Goal: Information Seeking & Learning: Understand process/instructions

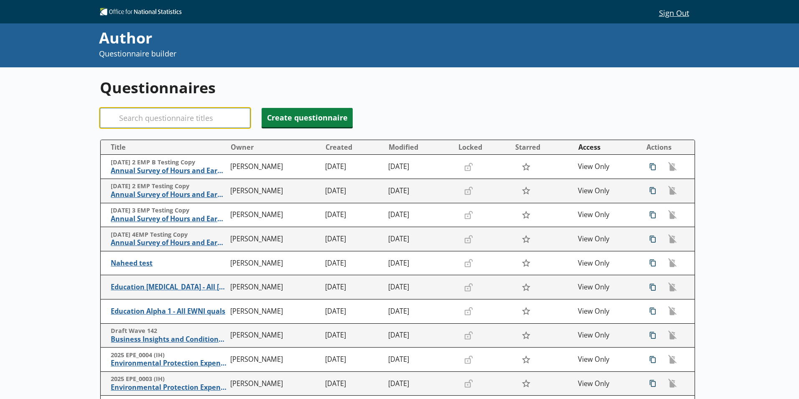
click at [145, 120] on input "Search" at bounding box center [175, 118] width 150 height 20
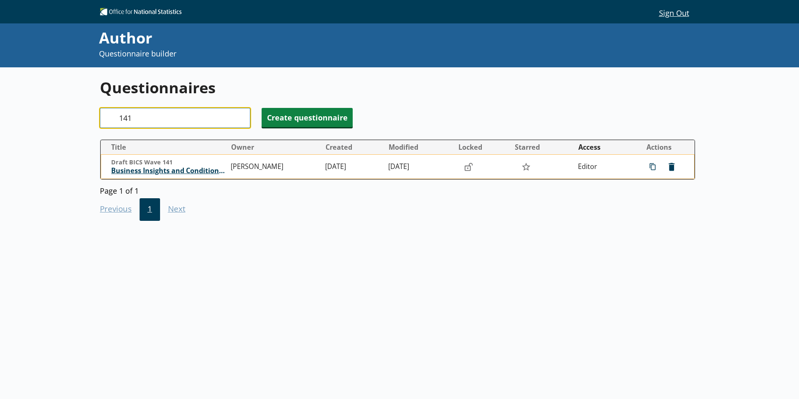
type input "141"
click at [140, 169] on span "Business Insights and Conditions Survey (BICS)" at bounding box center [168, 170] width 115 height 9
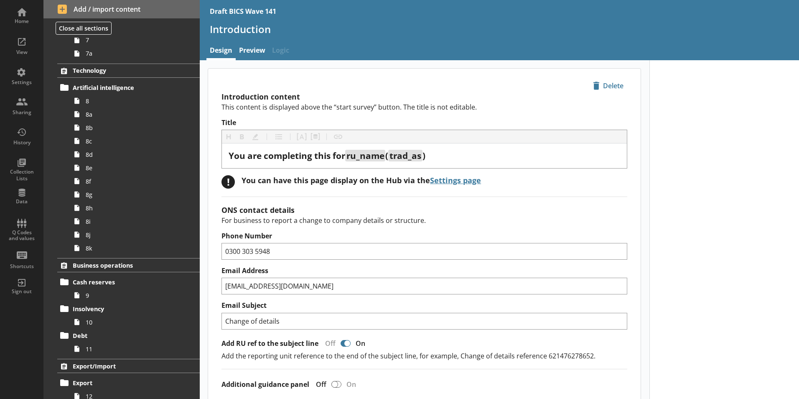
scroll to position [293, 0]
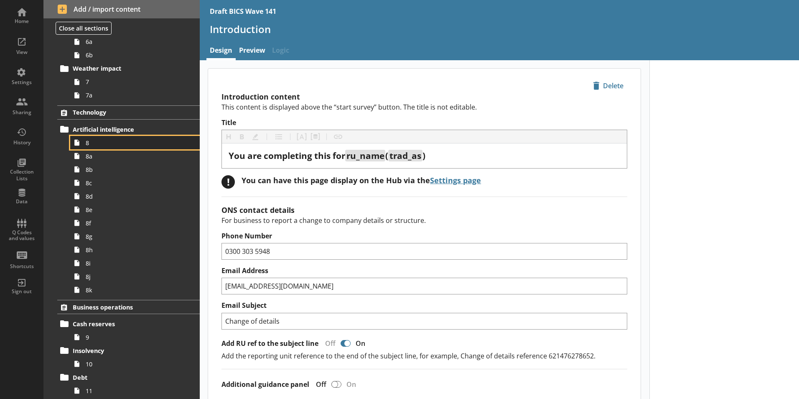
click at [92, 145] on span "8" at bounding box center [132, 143] width 93 height 8
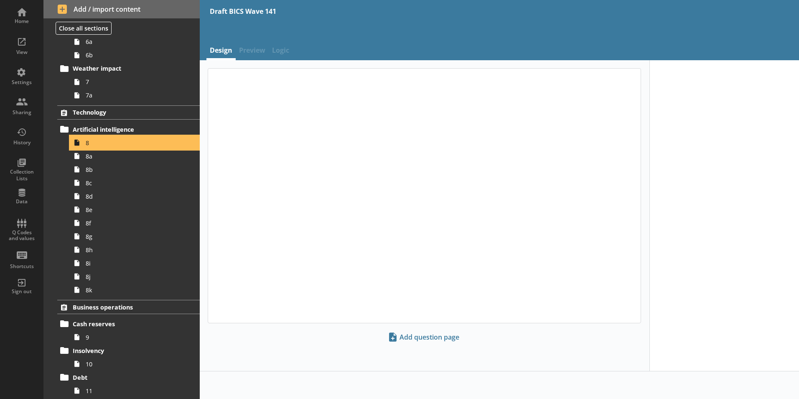
type textarea "x"
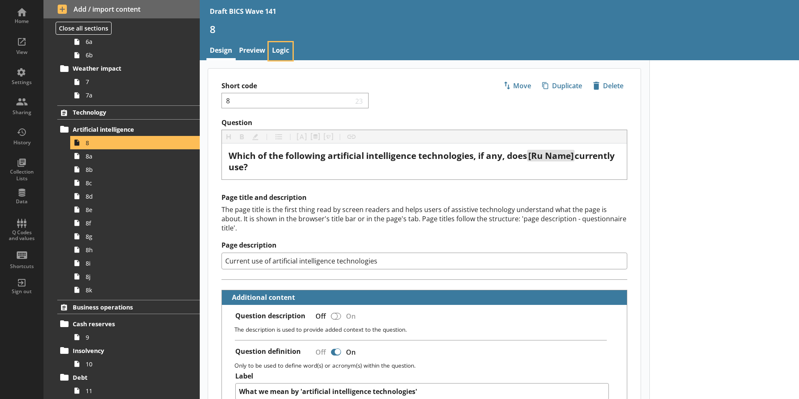
click at [287, 50] on link "Logic" at bounding box center [281, 51] width 24 height 18
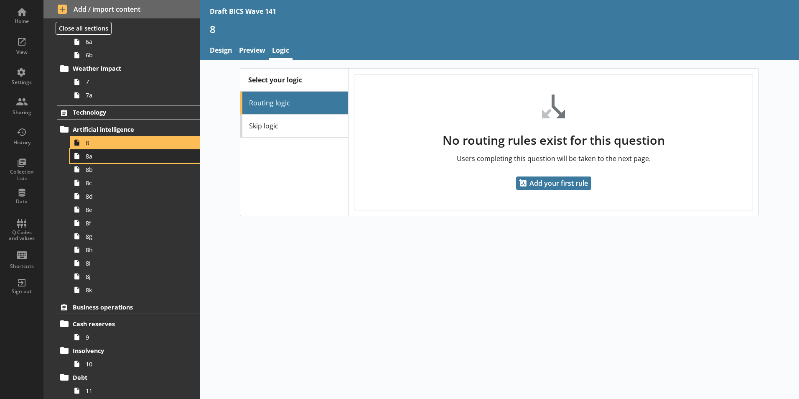
click at [91, 159] on span "8a" at bounding box center [132, 156] width 93 height 8
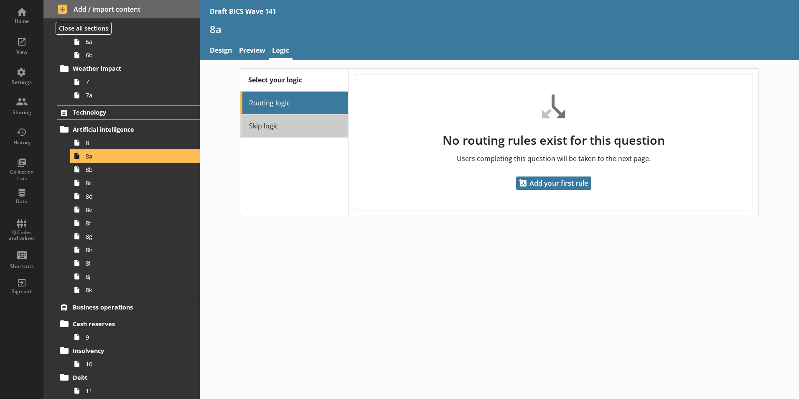
click at [265, 126] on link "Skip logic" at bounding box center [294, 126] width 108 height 23
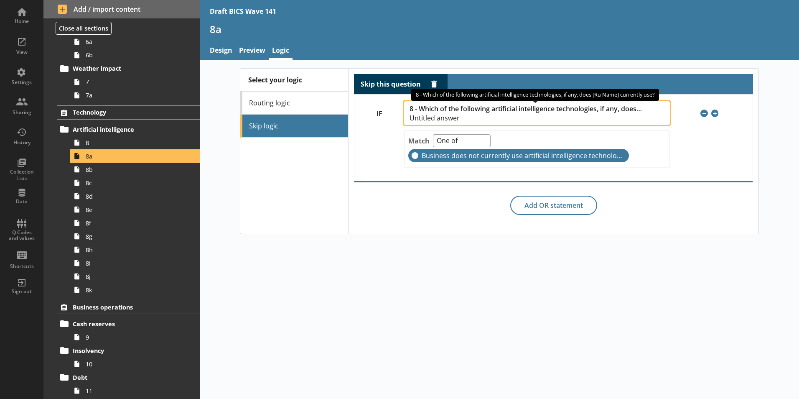
click at [514, 113] on span "8 - Which of the following artificial intelligence technologies, if any, does […" at bounding box center [526, 109] width 233 height 8
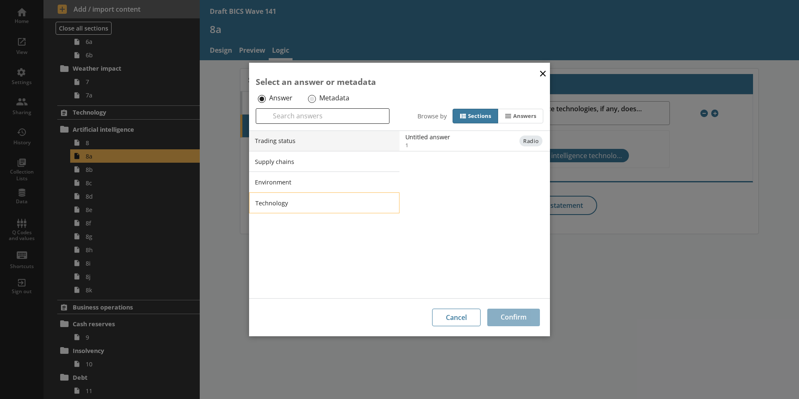
click at [282, 206] on li "Technology" at bounding box center [324, 202] width 150 height 21
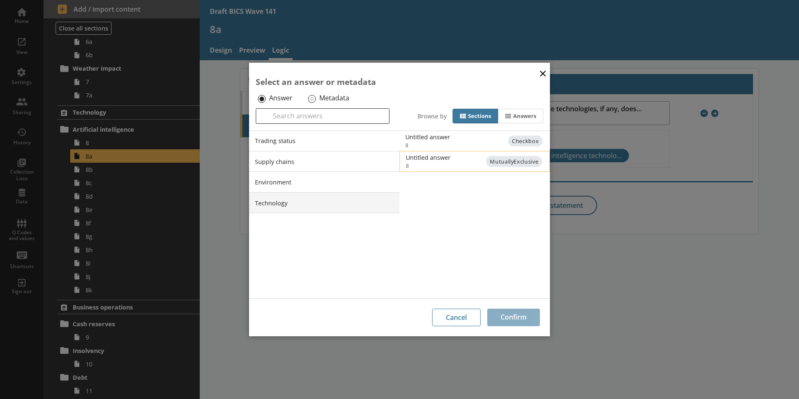
click at [438, 160] on div "Untitled answer" at bounding box center [490, 157] width 168 height 8
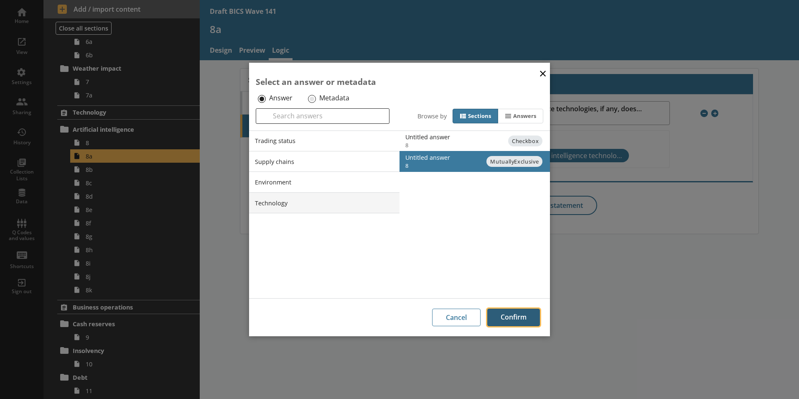
click at [519, 318] on button "Confirm" at bounding box center [513, 317] width 53 height 18
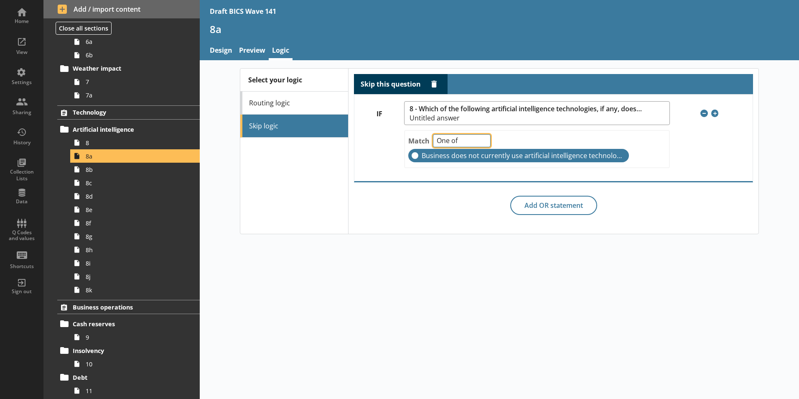
click at [484, 143] on select "One of Unanswered" at bounding box center [462, 140] width 58 height 13
click at [433, 134] on select "One of Unanswered" at bounding box center [462, 140] width 58 height 13
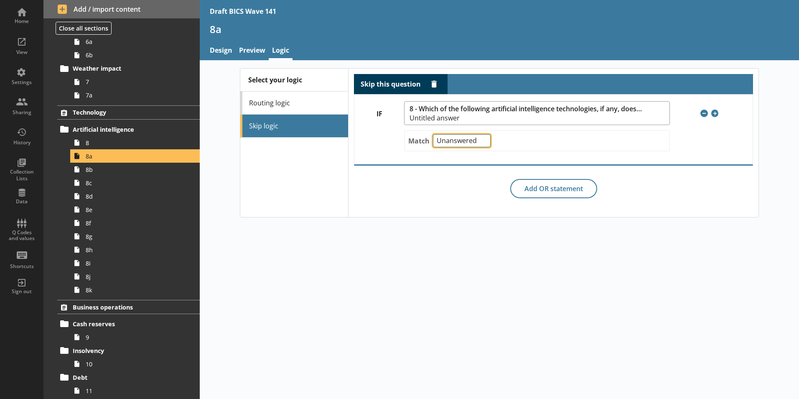
click at [484, 142] on select "One of Unanswered" at bounding box center [462, 140] width 58 height 13
select select "OneOf"
click at [433, 134] on select "One of Unanswered" at bounding box center [462, 140] width 58 height 13
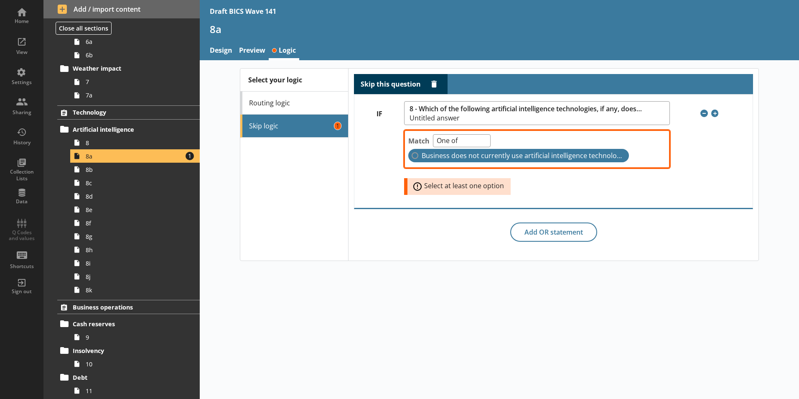
click at [415, 156] on label "Business does not currently use artificial intelligence technologies" at bounding box center [518, 155] width 221 height 13
click at [415, 156] on input "Business does not currently use artificial intelligence technologies" at bounding box center [415, 155] width 7 height 7
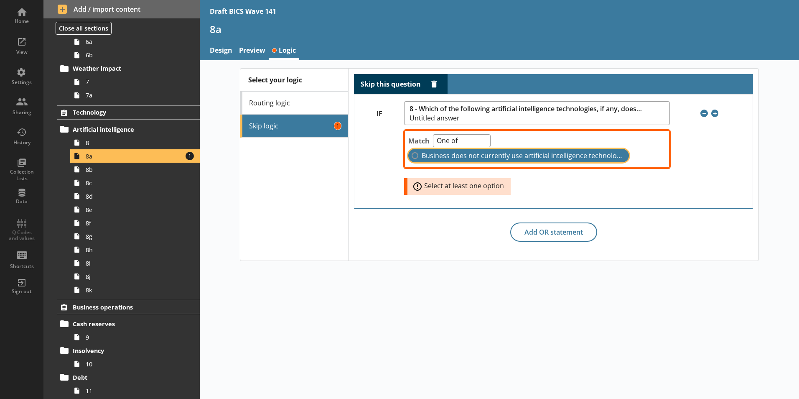
checkbox input "true"
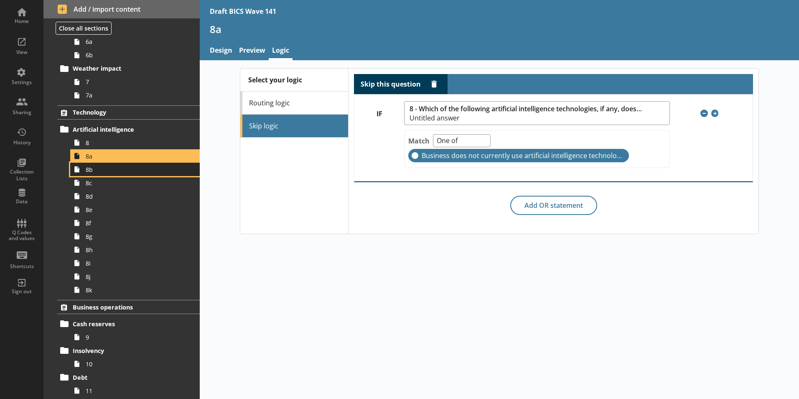
click at [91, 173] on link "8b" at bounding box center [135, 169] width 130 height 13
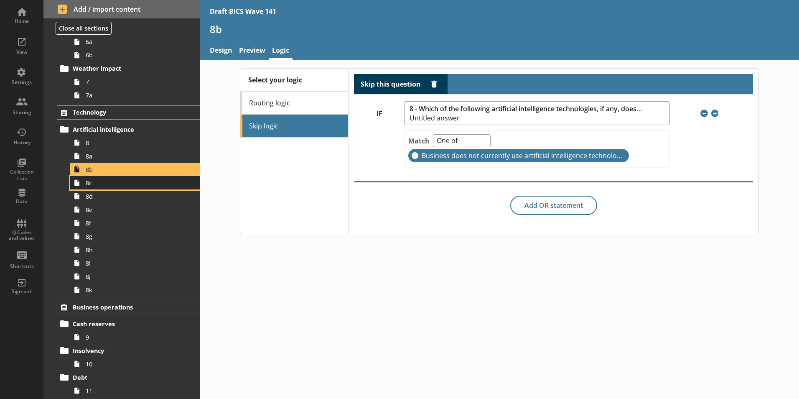
click at [99, 186] on span "8c" at bounding box center [132, 183] width 93 height 8
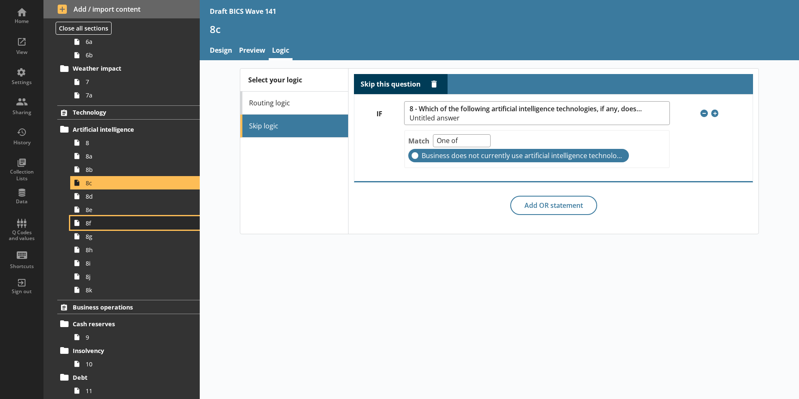
click at [89, 225] on span "8f" at bounding box center [132, 223] width 93 height 8
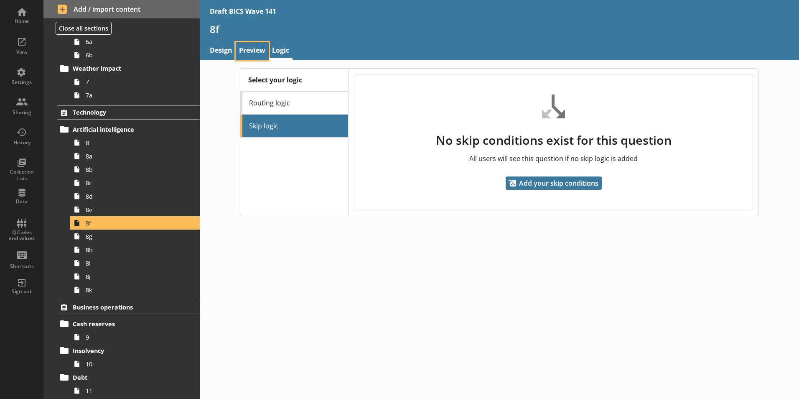
click at [260, 50] on link "Preview" at bounding box center [252, 51] width 33 height 18
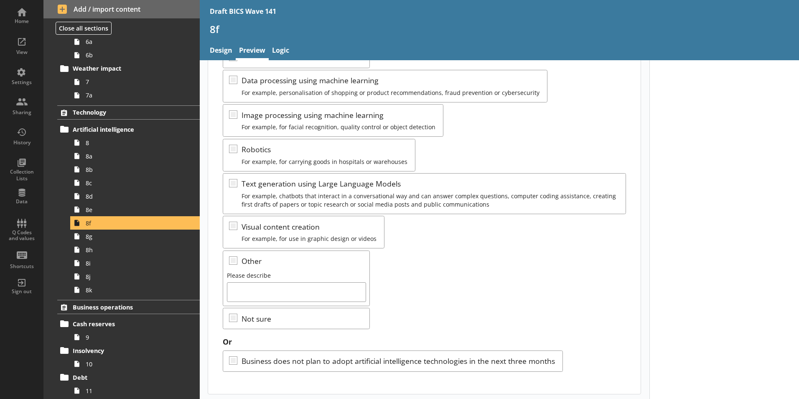
scroll to position [138, 0]
click at [88, 240] on span "8g" at bounding box center [132, 236] width 93 height 8
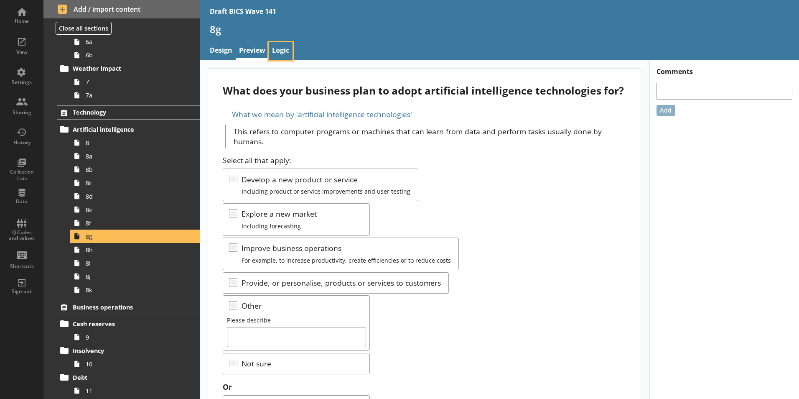
click at [280, 52] on link "Logic" at bounding box center [281, 51] width 24 height 18
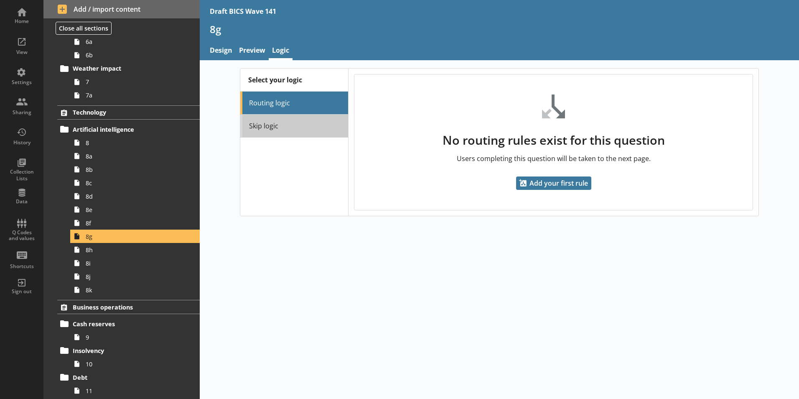
click at [269, 121] on link "Skip logic" at bounding box center [294, 126] width 108 height 23
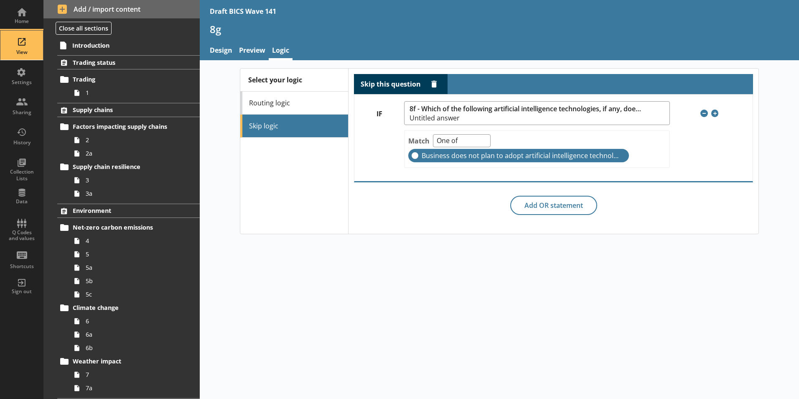
click at [18, 51] on div "View" at bounding box center [21, 52] width 29 height 7
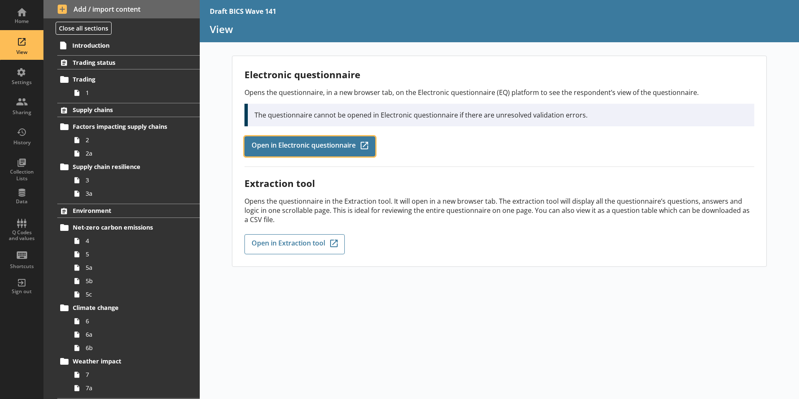
click at [326, 146] on span "Open in Electronic questionnaire" at bounding box center [304, 146] width 104 height 9
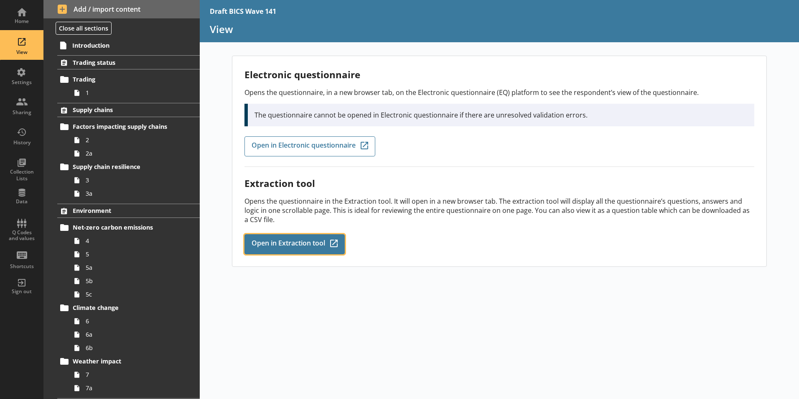
click at [301, 239] on span "Open in Extraction tool" at bounding box center [289, 243] width 74 height 9
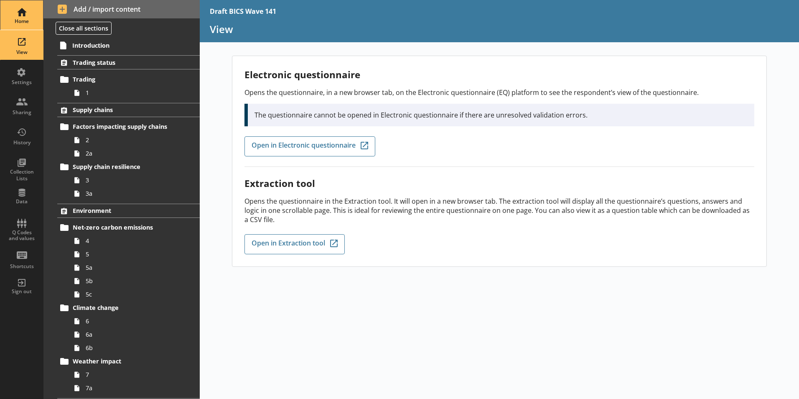
click at [20, 18] on div "Home" at bounding box center [21, 21] width 29 height 7
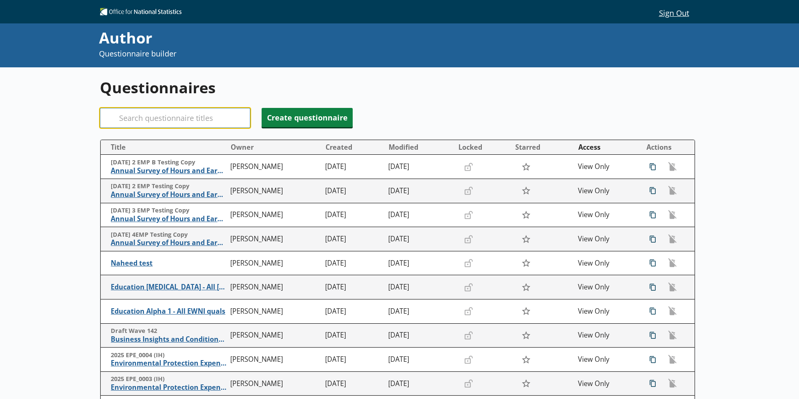
click at [140, 119] on input "Search" at bounding box center [175, 118] width 150 height 20
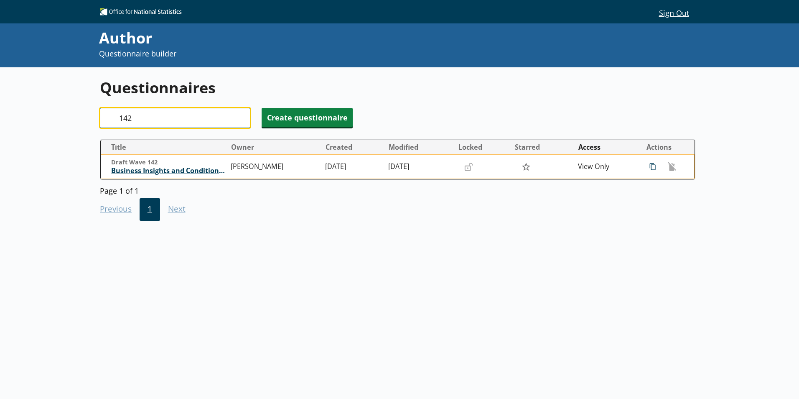
type input "142"
click at [190, 170] on span "Business Insights and Conditions Survey (BICS)" at bounding box center [168, 170] width 115 height 9
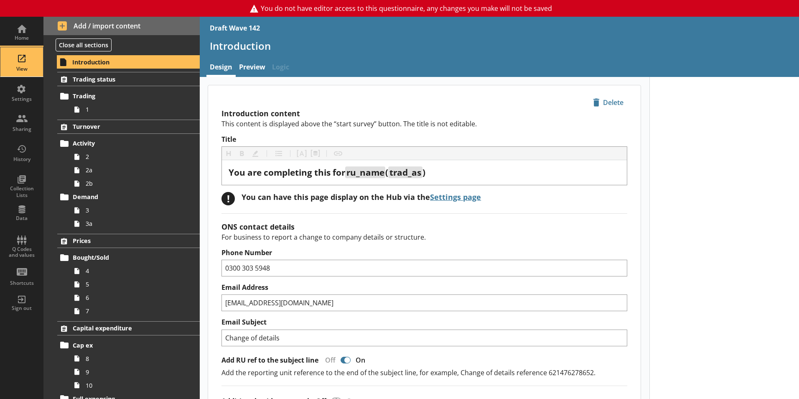
click at [16, 62] on div "View" at bounding box center [21, 61] width 29 height 29
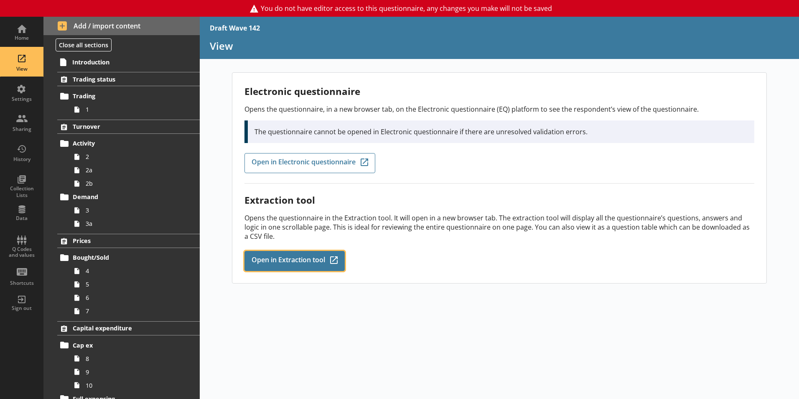
click at [283, 261] on span "Open in Extraction tool" at bounding box center [289, 260] width 74 height 9
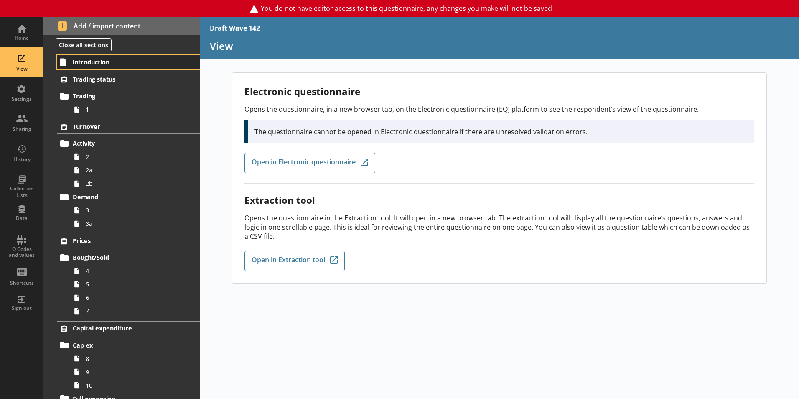
drag, startPoint x: 262, startPoint y: 0, endPoint x: 91, endPoint y: 66, distance: 182.8
click at [91, 66] on link "Introduction" at bounding box center [128, 61] width 143 height 13
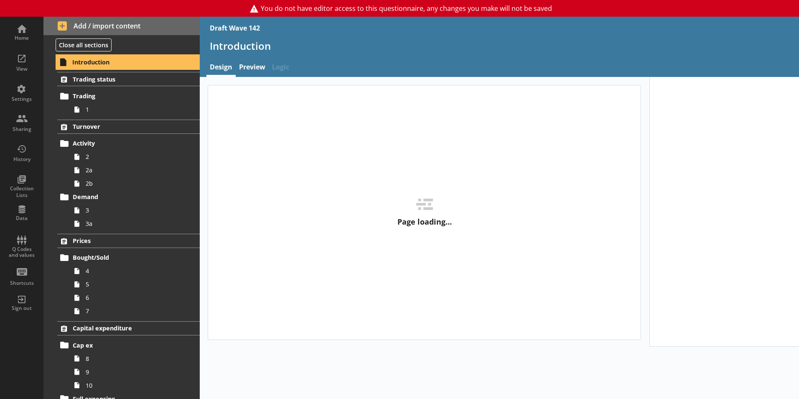
click at [91, 66] on link "Introduction" at bounding box center [128, 61] width 143 height 13
type textarea "x"
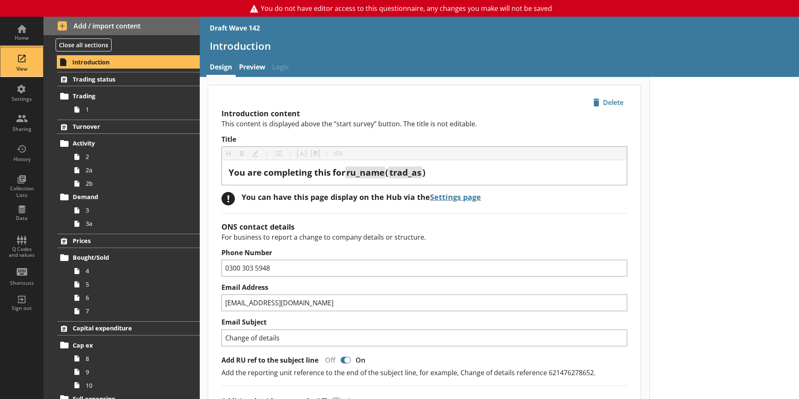
click at [16, 62] on div "View" at bounding box center [21, 61] width 29 height 29
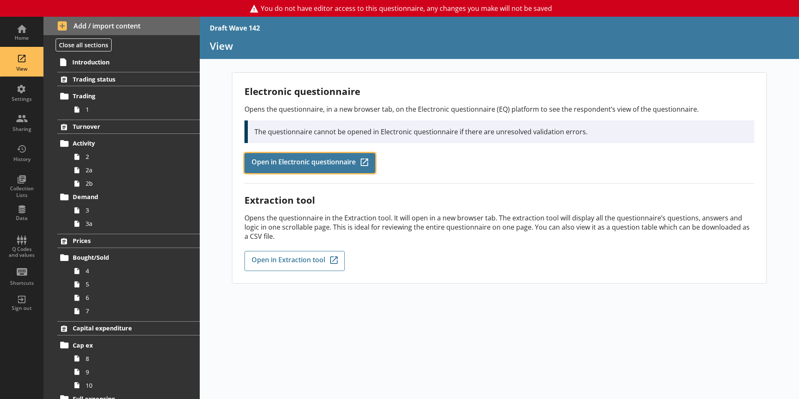
click at [300, 163] on span "Open in Electronic questionnaire" at bounding box center [304, 162] width 104 height 9
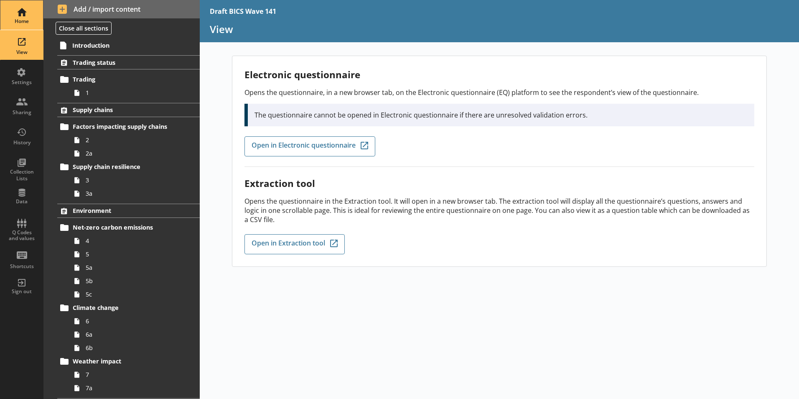
click at [18, 16] on div "Home" at bounding box center [21, 14] width 29 height 29
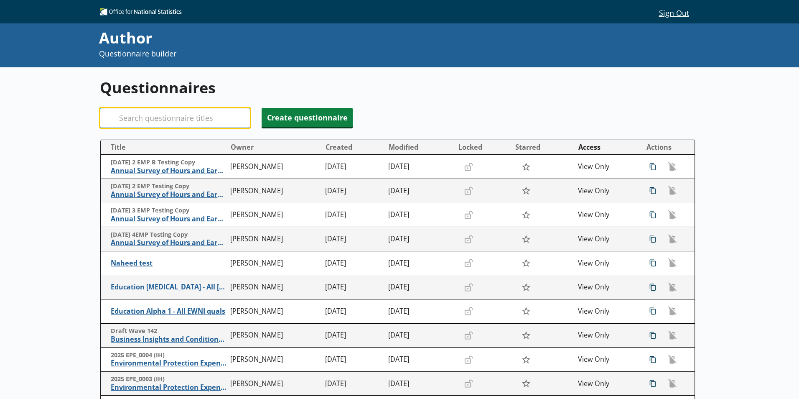
drag, startPoint x: 157, startPoint y: 109, endPoint x: 155, endPoint y: 113, distance: 5.0
click at [156, 110] on input "Search" at bounding box center [175, 118] width 150 height 20
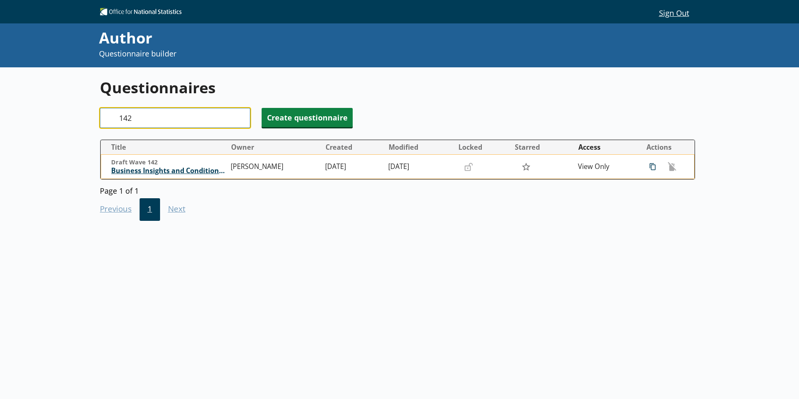
type input "142"
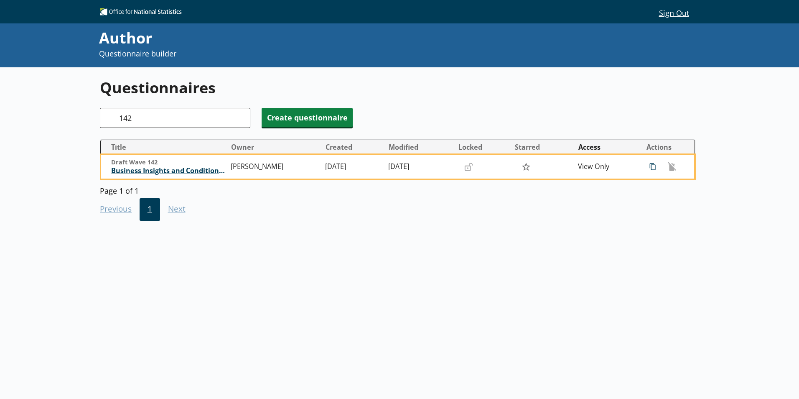
click at [173, 170] on span "Business Insights and Conditions Survey (BICS)" at bounding box center [168, 170] width 115 height 9
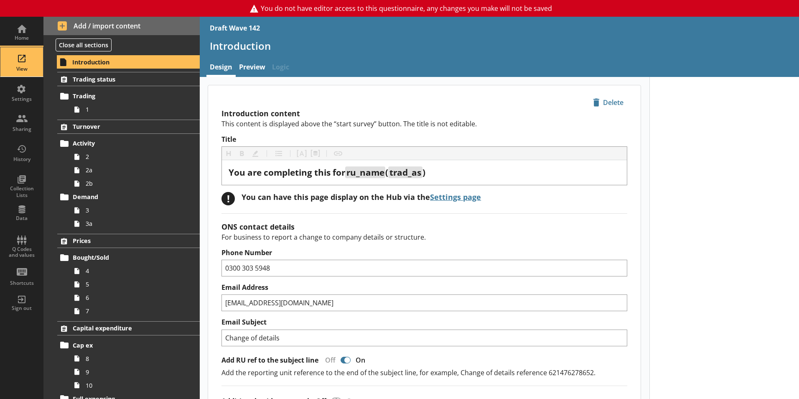
click at [25, 61] on div "View" at bounding box center [21, 61] width 29 height 29
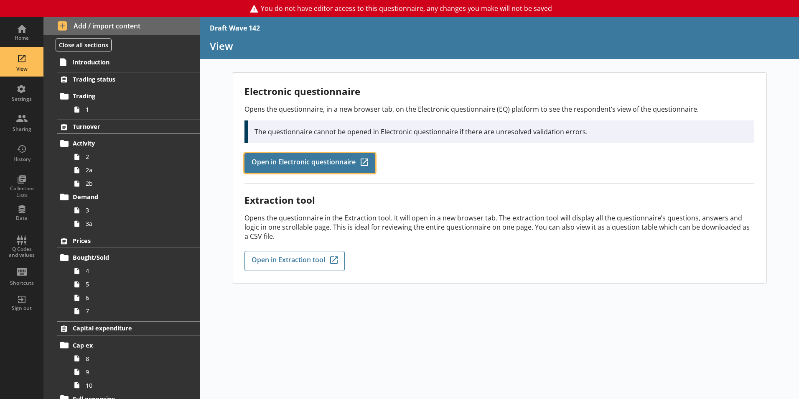
click at [321, 160] on span "Open in Electronic questionnaire" at bounding box center [304, 162] width 104 height 9
drag, startPoint x: 118, startPoint y: 0, endPoint x: 437, endPoint y: 181, distance: 366.3
click at [437, 181] on div "Electronic questionnaire Opens the questionnaire, in a new browser tab, on the …" at bounding box center [499, 134] width 510 height 99
click at [335, 162] on span "Open in Electronic questionnaire" at bounding box center [304, 162] width 104 height 9
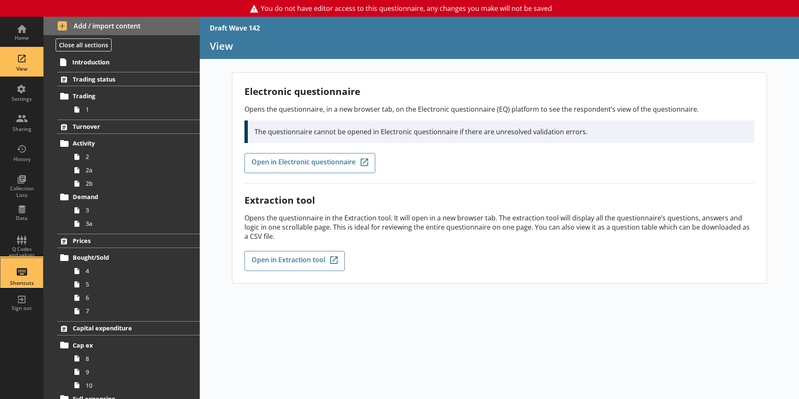
click at [27, 276] on div "Shortcuts" at bounding box center [21, 272] width 29 height 29
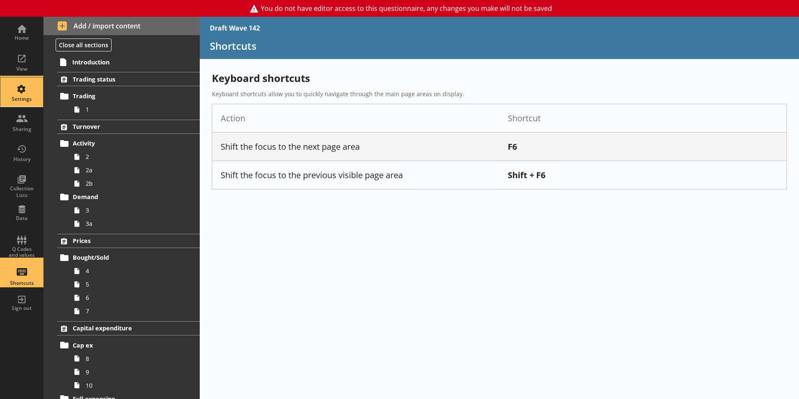
click at [21, 87] on div "Settings" at bounding box center [21, 91] width 29 height 29
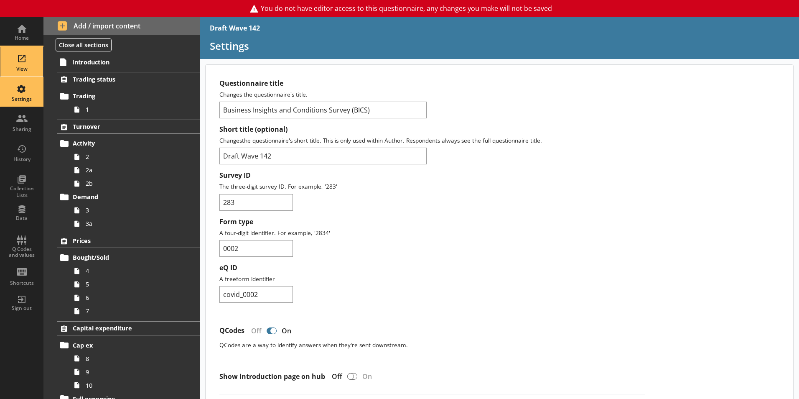
click at [26, 60] on div "View" at bounding box center [21, 61] width 29 height 29
